Goal: Information Seeking & Learning: Learn about a topic

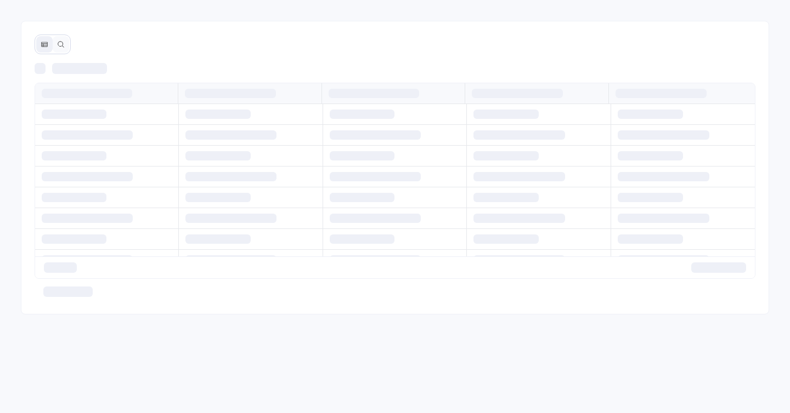
click at [287, 48] on div at bounding box center [395, 168] width 748 height 294
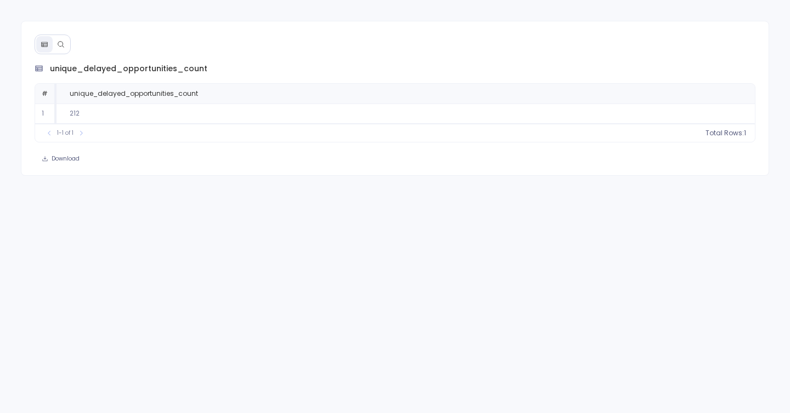
click at [66, 35] on div at bounding box center [53, 45] width 36 height 20
click at [66, 42] on button at bounding box center [61, 44] width 16 height 16
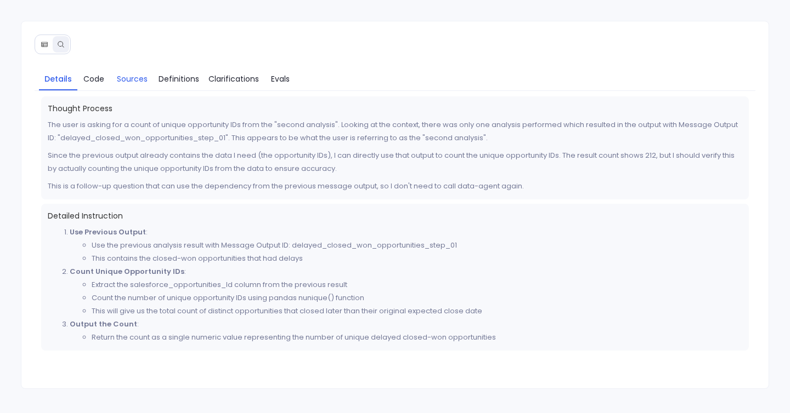
click at [125, 77] on span "Sources" at bounding box center [132, 79] width 31 height 12
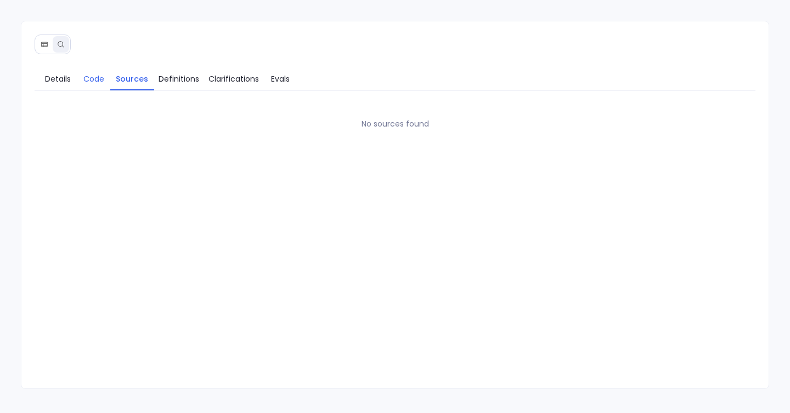
click at [86, 82] on span "Code" at bounding box center [93, 79] width 21 height 12
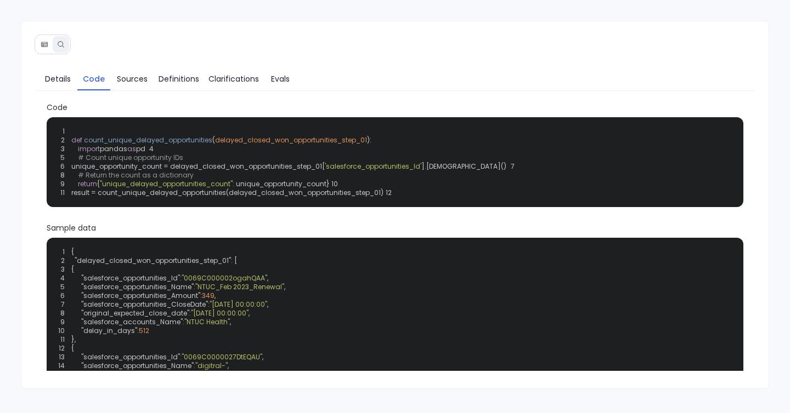
click at [78, 78] on link "Code" at bounding box center [93, 78] width 33 height 23
click at [64, 81] on span "Details" at bounding box center [58, 79] width 26 height 12
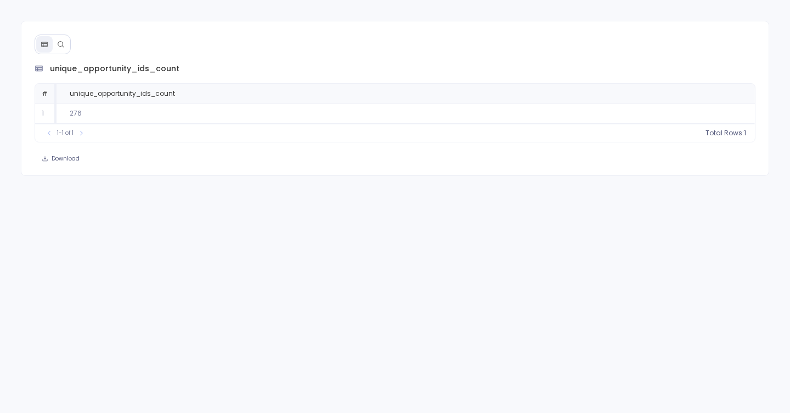
click at [57, 41] on icon at bounding box center [61, 45] width 8 height 8
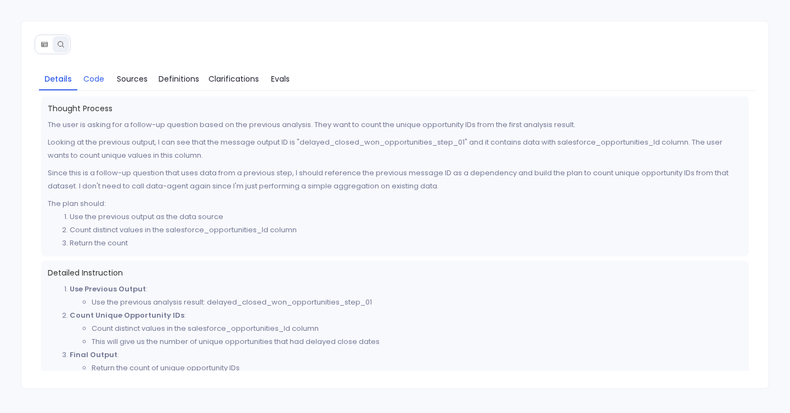
click at [94, 78] on span "Code" at bounding box center [93, 79] width 21 height 12
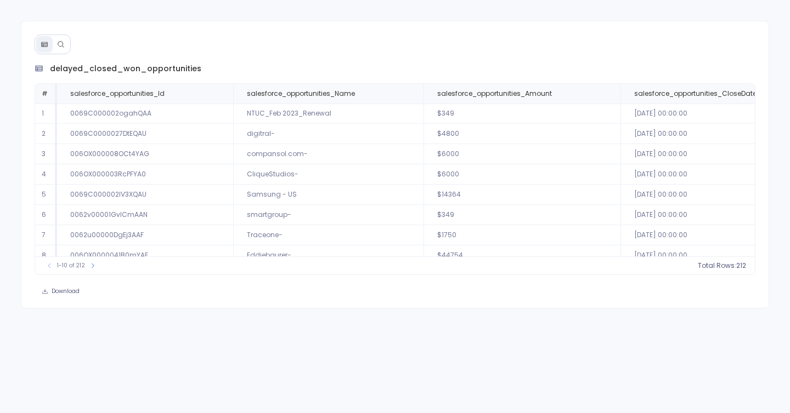
click at [57, 41] on icon at bounding box center [61, 45] width 8 height 8
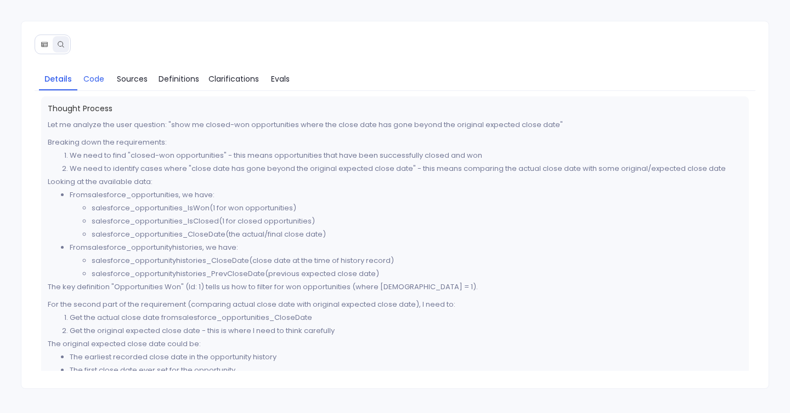
click at [98, 78] on span "Code" at bounding box center [93, 79] width 21 height 12
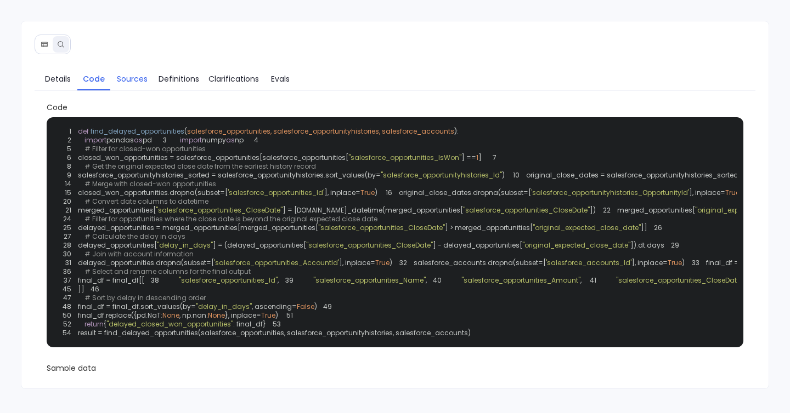
click at [123, 76] on span "Sources" at bounding box center [132, 79] width 31 height 12
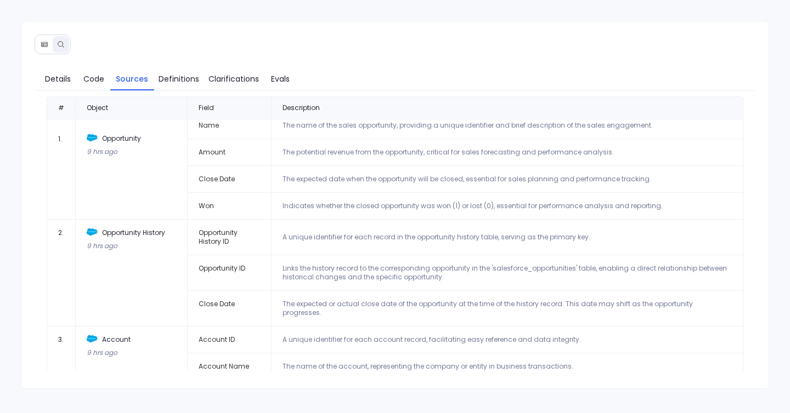
scroll to position [67, 0]
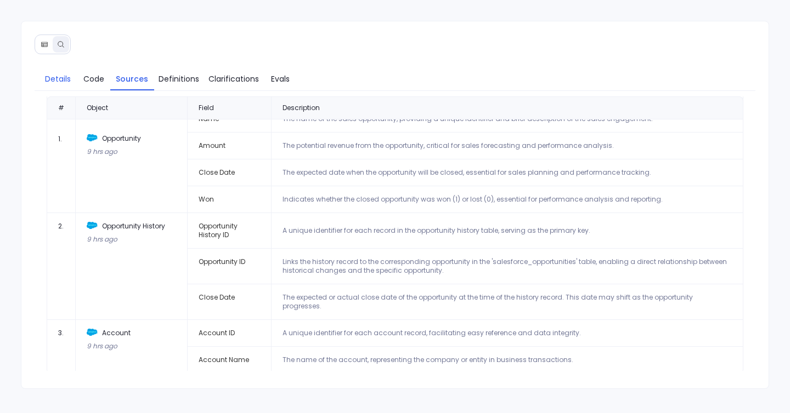
click at [61, 80] on span "Details" at bounding box center [58, 79] width 26 height 12
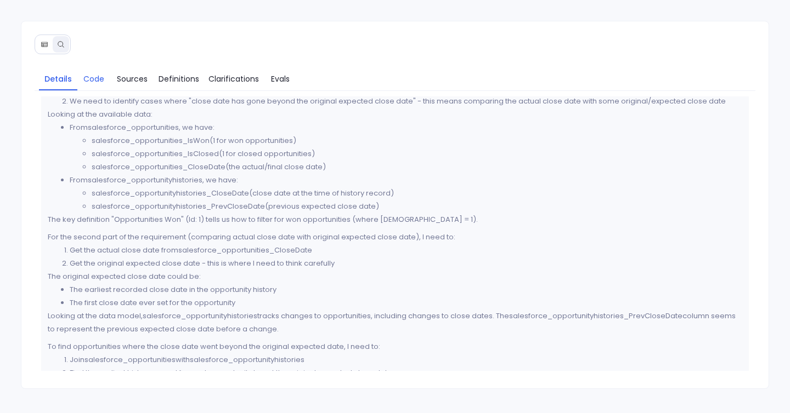
click at [89, 81] on span "Code" at bounding box center [93, 79] width 21 height 12
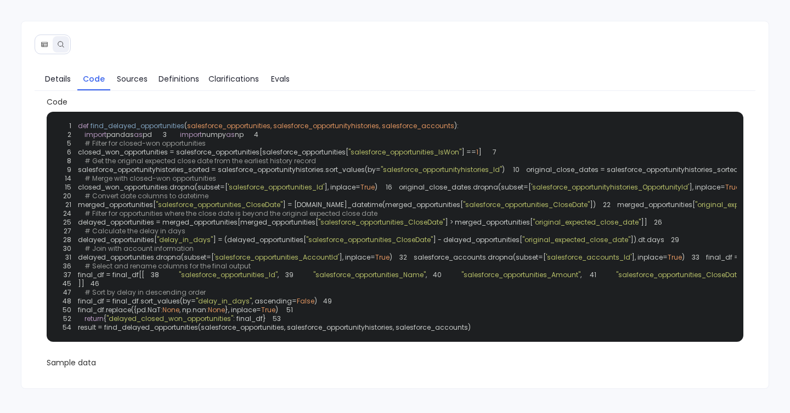
scroll to position [0, 0]
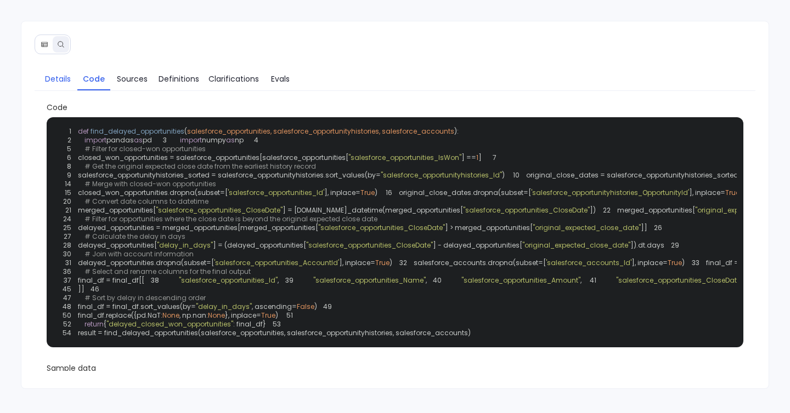
click at [56, 84] on span "Details" at bounding box center [58, 79] width 26 height 12
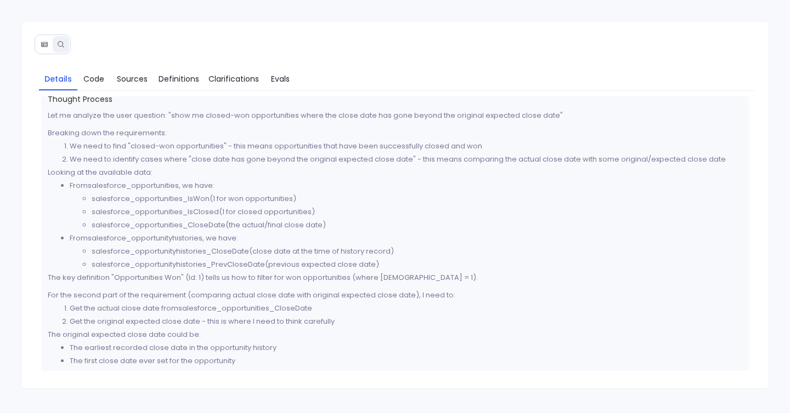
scroll to position [12, 0]
click at [189, 77] on span "Definitions" at bounding box center [178, 79] width 41 height 12
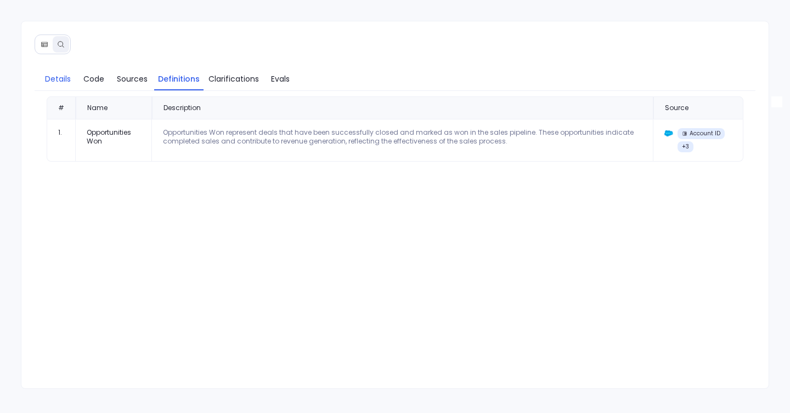
click at [52, 80] on span "Details" at bounding box center [58, 79] width 26 height 12
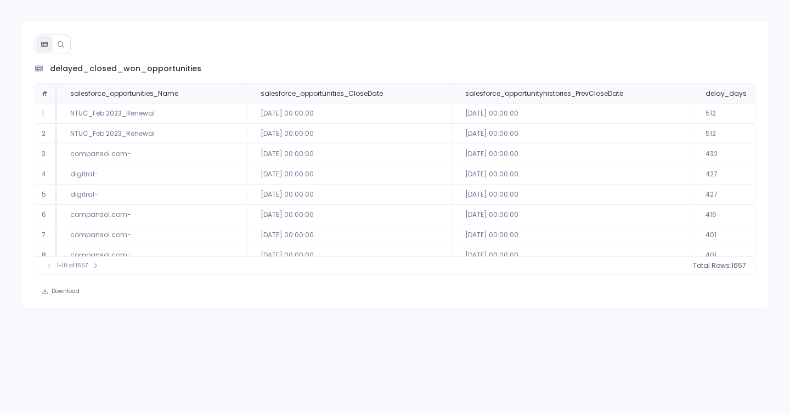
click at [56, 42] on button at bounding box center [61, 44] width 16 height 16
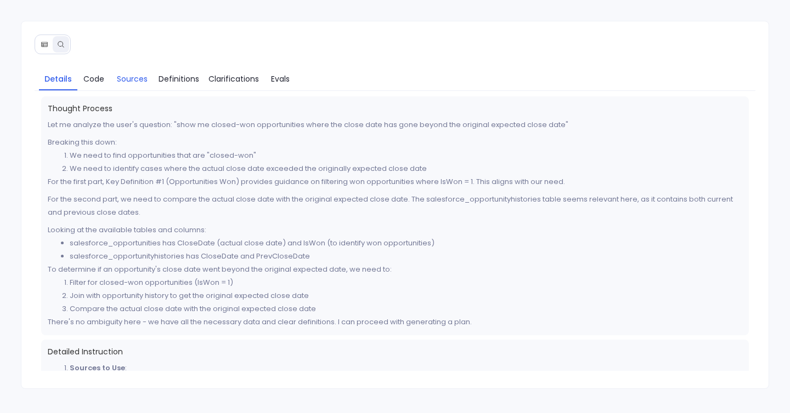
click at [126, 78] on span "Sources" at bounding box center [132, 79] width 31 height 12
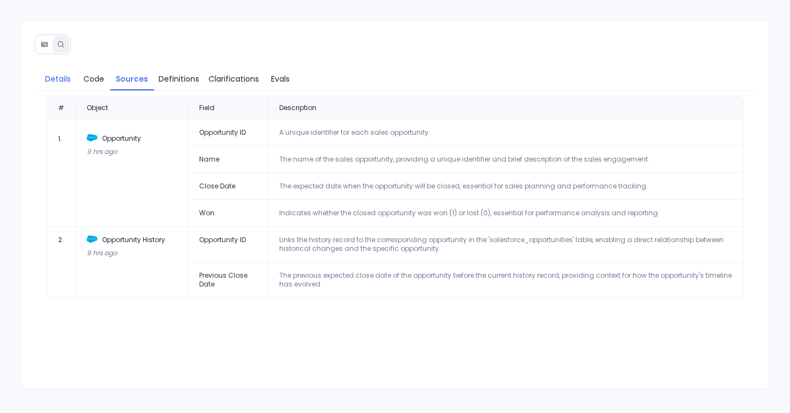
click at [42, 86] on link "Details" at bounding box center [58, 78] width 38 height 23
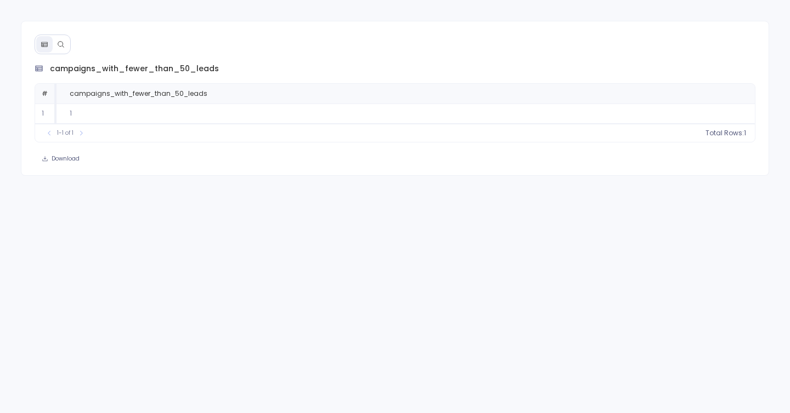
click at [65, 38] on button at bounding box center [61, 44] width 16 height 16
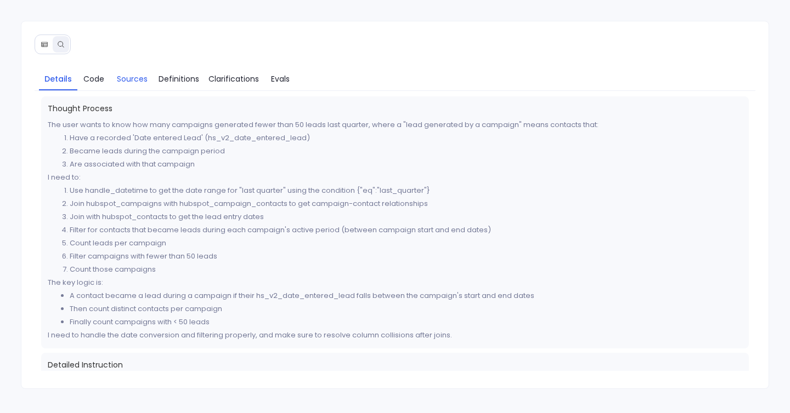
click at [149, 70] on link "Sources" at bounding box center [132, 78] width 44 height 23
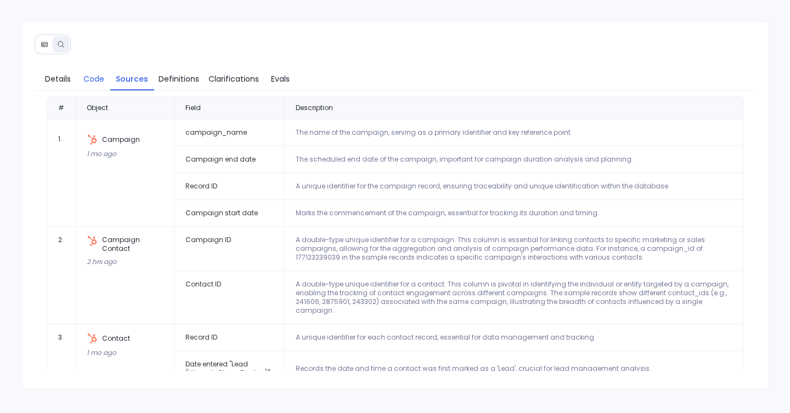
click at [89, 78] on span "Code" at bounding box center [93, 79] width 21 height 12
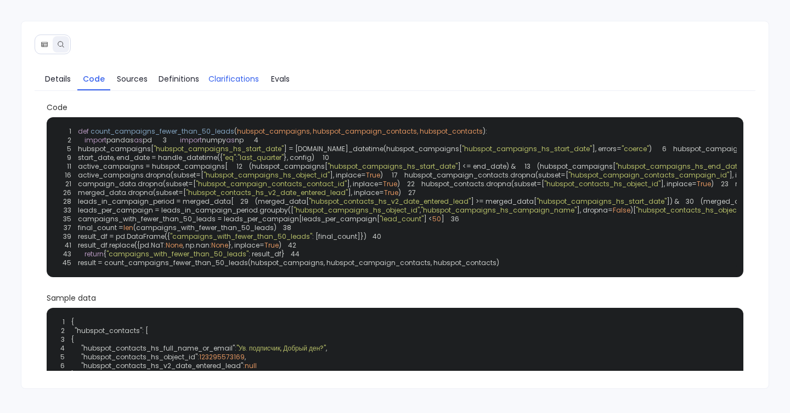
click at [235, 74] on span "Clarifications" at bounding box center [233, 79] width 50 height 12
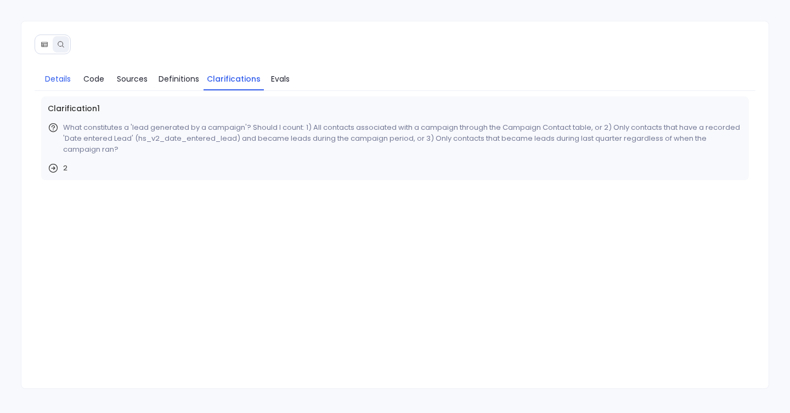
click at [57, 81] on span "Details" at bounding box center [58, 79] width 26 height 12
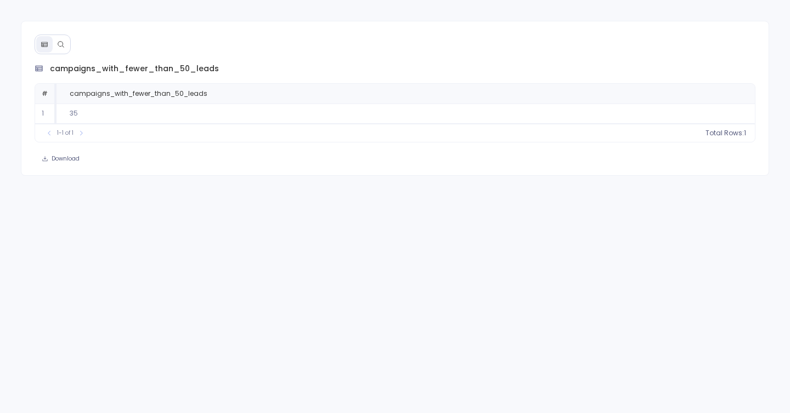
click at [64, 41] on icon at bounding box center [61, 45] width 8 height 8
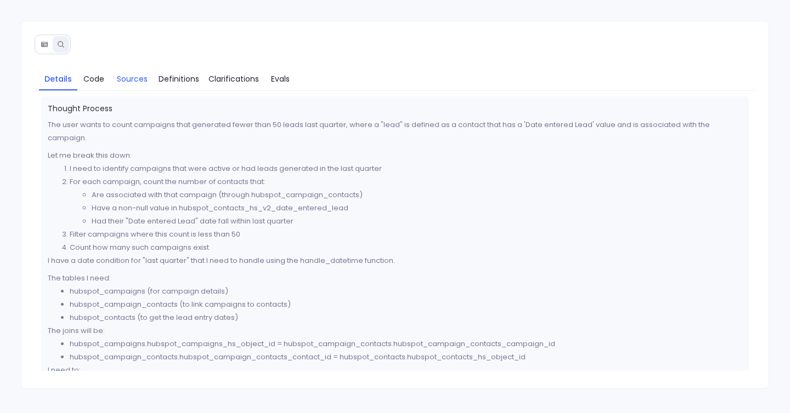
click at [128, 84] on span "Sources" at bounding box center [132, 79] width 31 height 12
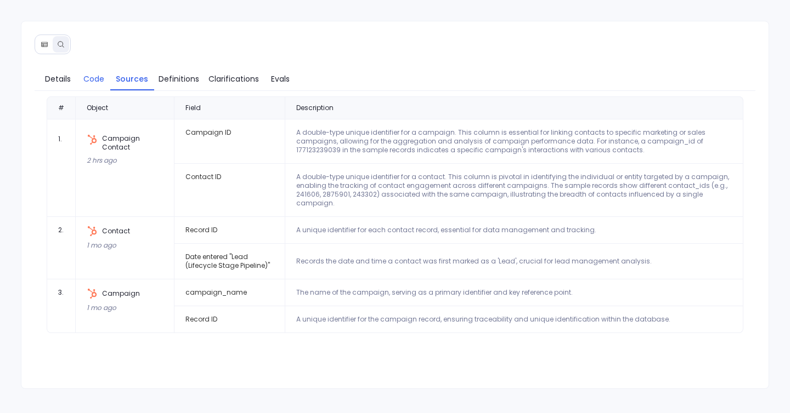
click at [99, 73] on span "Code" at bounding box center [93, 79] width 21 height 12
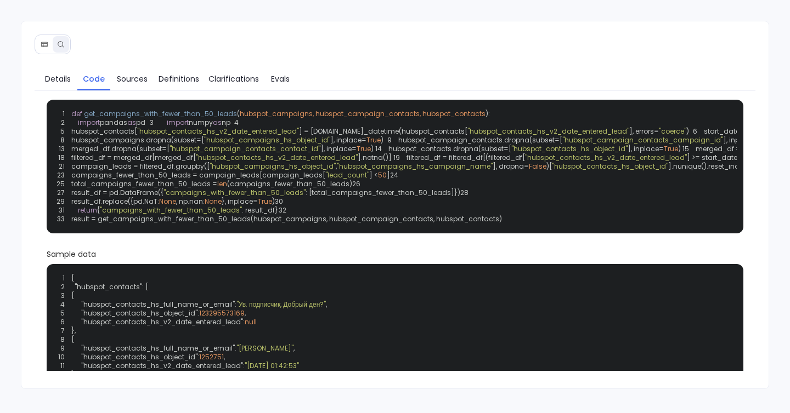
scroll to position [20, 0]
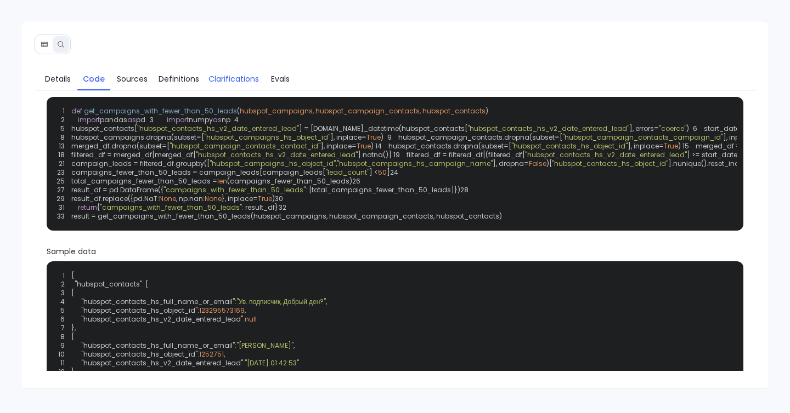
click at [214, 81] on span "Clarifications" at bounding box center [233, 79] width 50 height 12
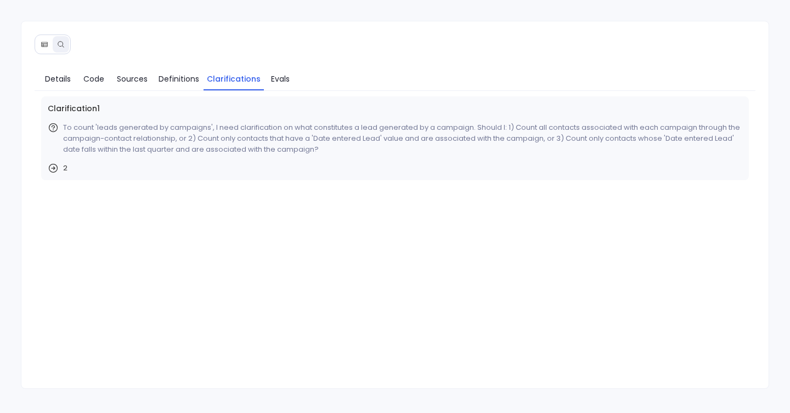
scroll to position [0, 0]
click at [56, 81] on span "Details" at bounding box center [58, 79] width 26 height 12
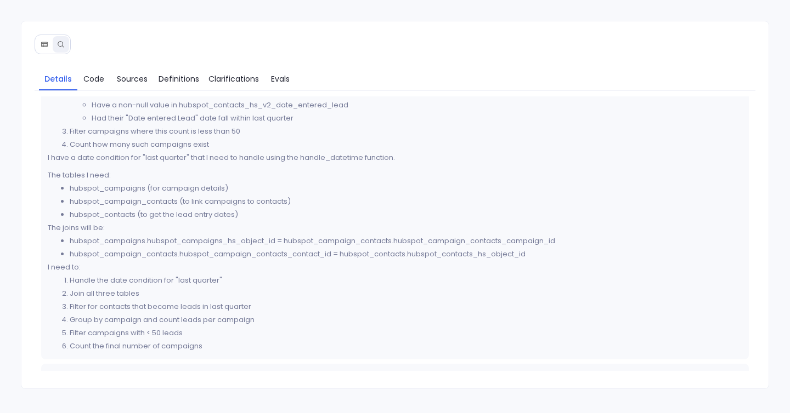
scroll to position [119, 0]
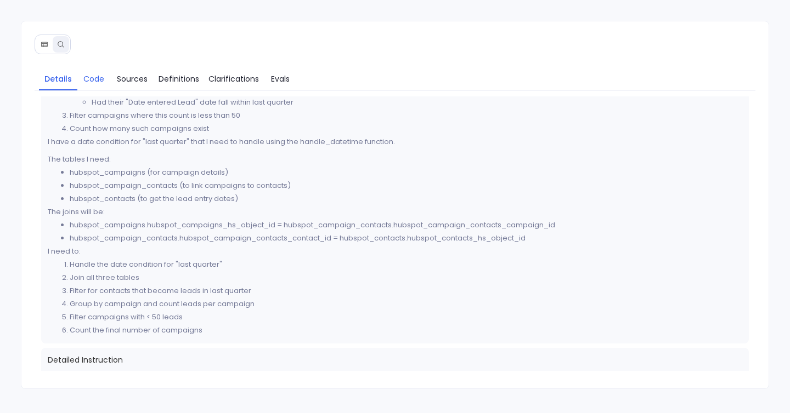
click at [97, 84] on span "Code" at bounding box center [93, 79] width 21 height 12
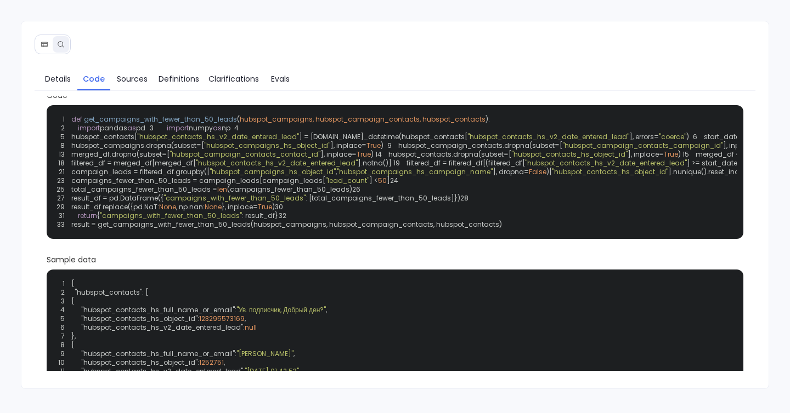
scroll to position [10, 0]
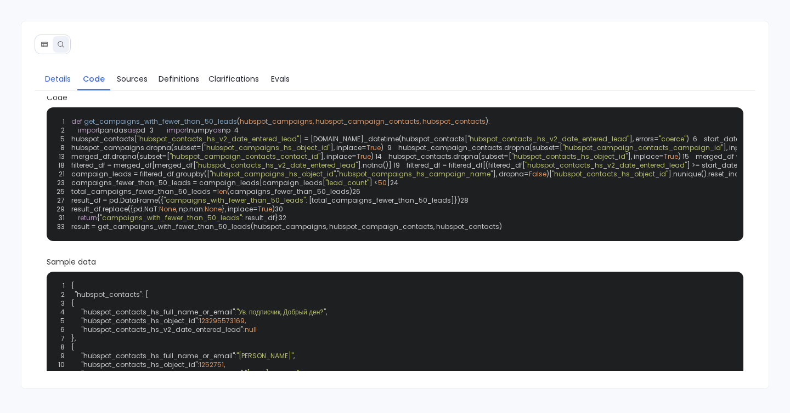
click at [44, 79] on span "Details" at bounding box center [57, 79] width 27 height 12
